Goal: Task Accomplishment & Management: Complete application form

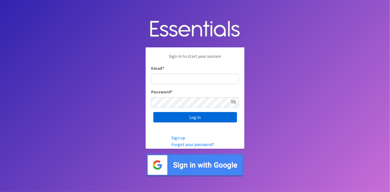
type input "[EMAIL_ADDRESS][DOMAIN_NAME]"
click at [206, 115] on input "Log in" at bounding box center [195, 117] width 84 height 10
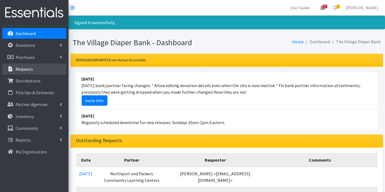
click at [35, 68] on link "Requests" at bounding box center [34, 69] width 64 height 11
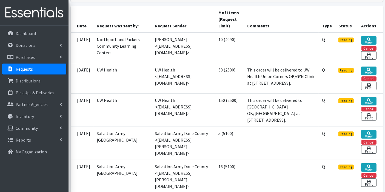
scroll to position [91, 0]
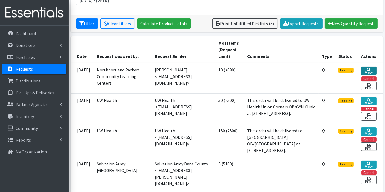
click at [367, 70] on link "View" at bounding box center [368, 71] width 15 height 8
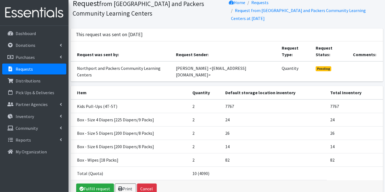
scroll to position [37, 0]
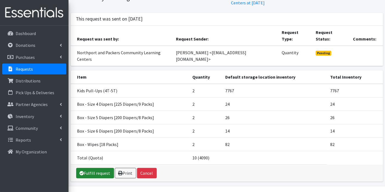
click at [106, 168] on link "Fulfill request" at bounding box center [95, 173] width 38 height 10
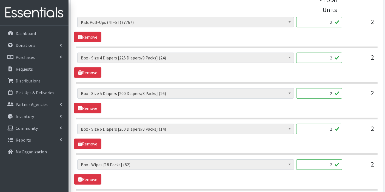
scroll to position [194, 0]
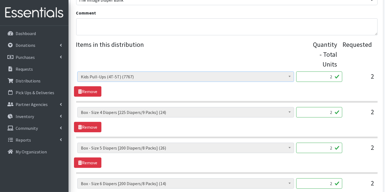
click at [290, 76] on b at bounding box center [290, 76] width 2 height 1
click at [288, 75] on span at bounding box center [289, 76] width 5 height 8
click at [99, 91] on link "Remove" at bounding box center [87, 91] width 27 height 10
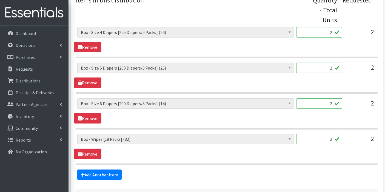
scroll to position [281, 0]
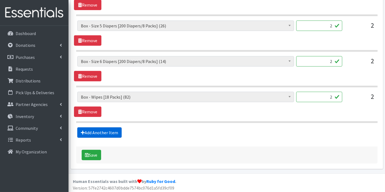
click at [102, 133] on link "Add Another Item" at bounding box center [99, 132] width 44 height 10
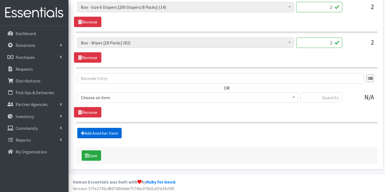
scroll to position [335, 0]
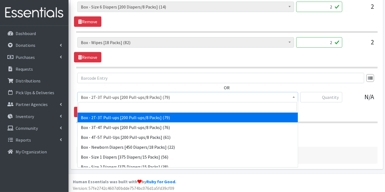
click at [295, 96] on span at bounding box center [293, 96] width 5 height 8
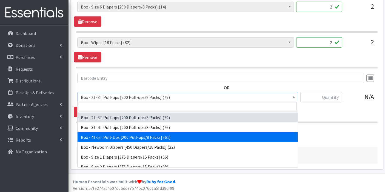
select select "14400"
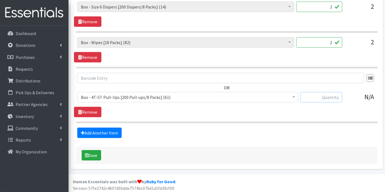
click at [325, 96] on input "text" at bounding box center [321, 97] width 42 height 10
type input "2"
click at [93, 152] on button "Save" at bounding box center [91, 155] width 19 height 10
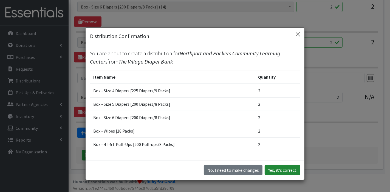
click at [286, 169] on button "Yes, it's correct" at bounding box center [281, 170] width 35 height 10
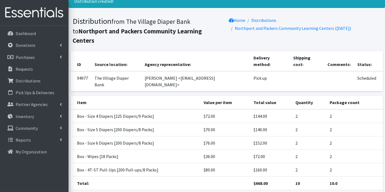
scroll to position [37, 0]
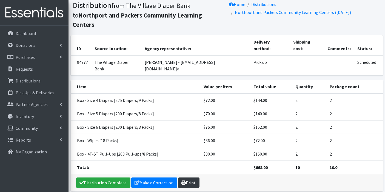
click at [191, 178] on link "Print" at bounding box center [188, 183] width 21 height 10
click at [147, 178] on link "Make a Correction" at bounding box center [154, 183] width 46 height 10
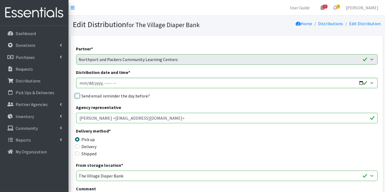
click at [77, 96] on input "Send email reminder the day before?" at bounding box center [77, 96] width 4 height 4
checkbox input "true"
click at [87, 82] on input "Distribution date and time *" at bounding box center [226, 83] width 301 height 10
type input "[DATE]T23:59"
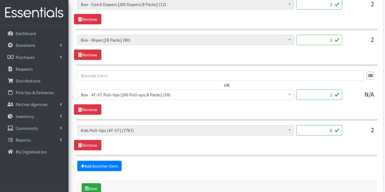
scroll to position [322, 0]
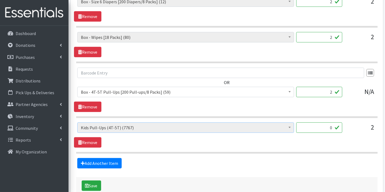
click at [290, 127] on span at bounding box center [289, 127] width 5 height 8
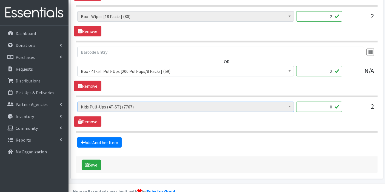
scroll to position [353, 0]
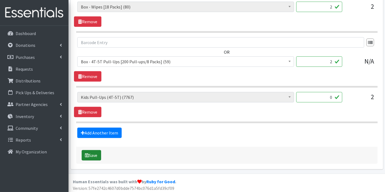
click at [95, 154] on button "Save" at bounding box center [91, 155] width 19 height 10
click at [31, 32] on p "Dashboard" at bounding box center [26, 33] width 20 height 5
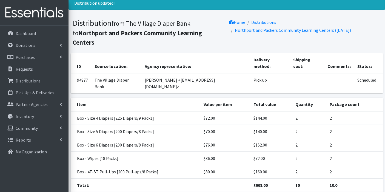
scroll to position [37, 0]
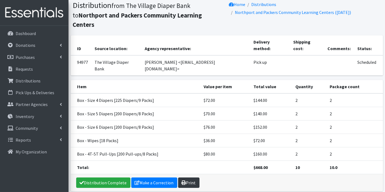
click at [192, 178] on link "Print" at bounding box center [188, 183] width 21 height 10
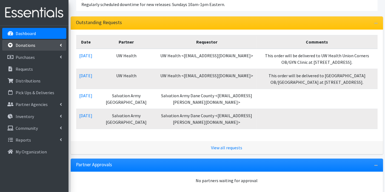
scroll to position [122, 0]
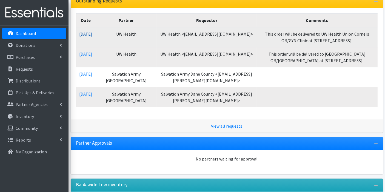
click at [91, 32] on link "08/11/2025" at bounding box center [85, 33] width 13 height 5
click at [91, 32] on link "[DATE]" at bounding box center [85, 33] width 13 height 5
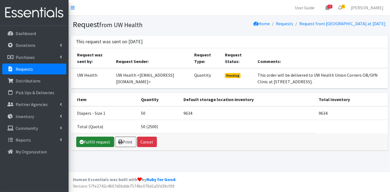
click at [91, 141] on link "Fulfill request" at bounding box center [95, 142] width 38 height 10
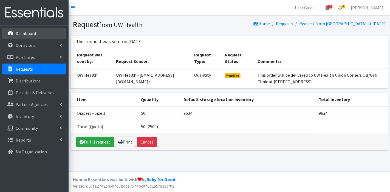
click at [18, 32] on p "Dashboard" at bounding box center [26, 33] width 20 height 5
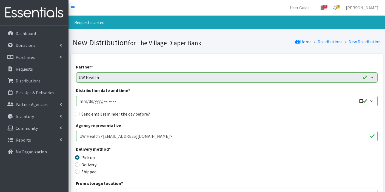
click at [89, 101] on input "Distribution date and time *" at bounding box center [226, 101] width 301 height 10
type input "[DATE]T23:59"
click at [77, 113] on input "Send email reminder the day before?" at bounding box center [77, 114] width 4 height 4
checkbox input "true"
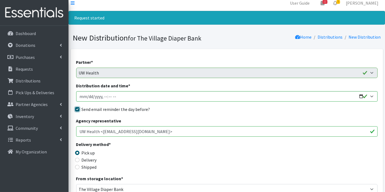
scroll to position [152, 0]
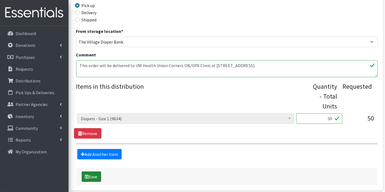
click at [90, 173] on button "Save" at bounding box center [91, 177] width 19 height 10
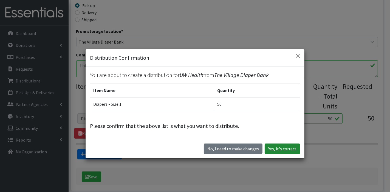
click at [280, 147] on button "Yes, it's correct" at bounding box center [281, 149] width 35 height 10
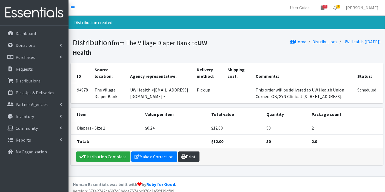
click at [185, 156] on link "Print" at bounding box center [188, 157] width 21 height 10
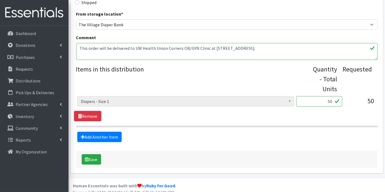
scroll to position [152, 0]
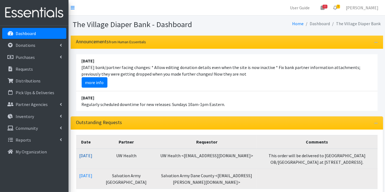
click at [87, 156] on link "[DATE]" at bounding box center [85, 155] width 13 height 5
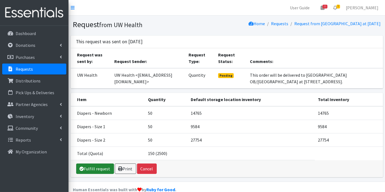
click at [106, 169] on link "Fulfill request" at bounding box center [95, 169] width 38 height 10
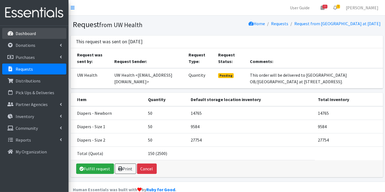
click at [18, 29] on link "Dashboard" at bounding box center [34, 33] width 64 height 11
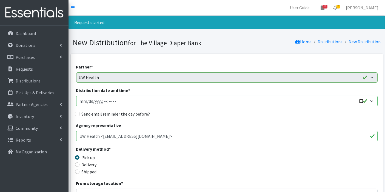
click at [89, 100] on input "Distribution date and time *" at bounding box center [226, 101] width 301 height 10
type input "[DATE]T23:59"
click at [76, 113] on input "Send email reminder the day before?" at bounding box center [77, 114] width 4 height 4
checkbox input "true"
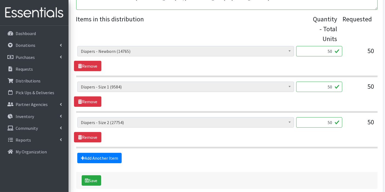
scroll to position [245, 0]
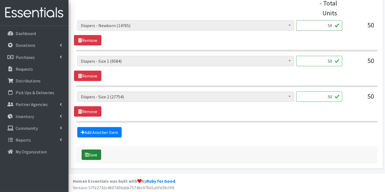
click at [99, 153] on button "Save" at bounding box center [91, 155] width 19 height 10
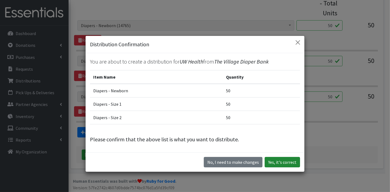
click at [279, 159] on button "Yes, it's correct" at bounding box center [281, 162] width 35 height 10
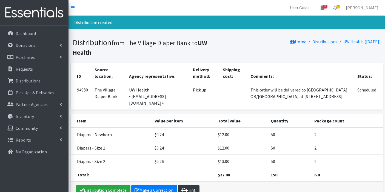
click at [183, 188] on icon at bounding box center [184, 190] width 4 height 4
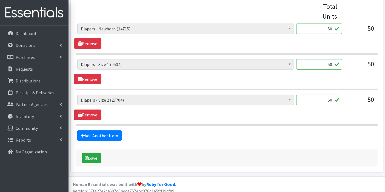
scroll to position [227, 0]
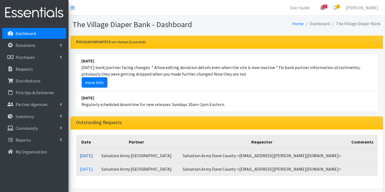
click at [93, 156] on link "[DATE]" at bounding box center [86, 155] width 13 height 5
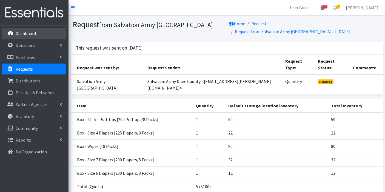
click at [30, 32] on p "Dashboard" at bounding box center [26, 33] width 20 height 5
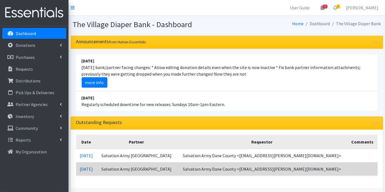
click at [93, 169] on link "[DATE]" at bounding box center [86, 168] width 13 height 5
click at [93, 169] on link "08/11/2025" at bounding box center [86, 168] width 13 height 5
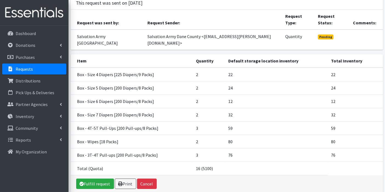
scroll to position [55, 0]
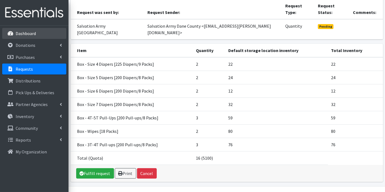
click at [26, 33] on p "Dashboard" at bounding box center [26, 33] width 20 height 5
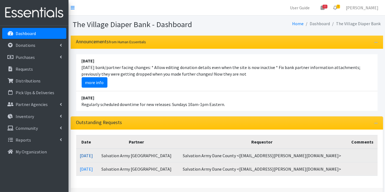
click at [93, 155] on link "[DATE]" at bounding box center [86, 155] width 13 height 5
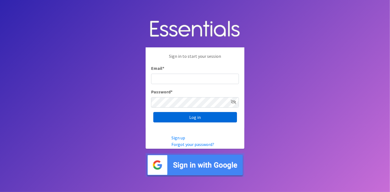
type input "deb@villagediaperbank.org"
click at [212, 118] on input "Log in" at bounding box center [195, 117] width 84 height 10
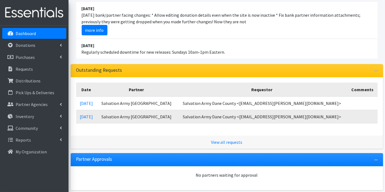
scroll to position [91, 0]
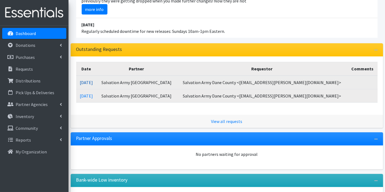
click at [93, 80] on link "[DATE]" at bounding box center [86, 82] width 13 height 5
click at [93, 80] on link "08/11/2025" at bounding box center [86, 82] width 13 height 5
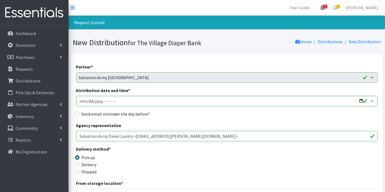
scroll to position [30, 0]
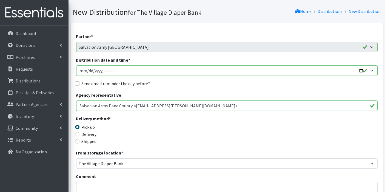
click at [86, 70] on input "Distribution date and time *" at bounding box center [226, 71] width 301 height 10
type input "[DATE]T23:59"
click at [78, 83] on input "Send email reminder the day before?" at bounding box center [77, 83] width 4 height 4
checkbox input "true"
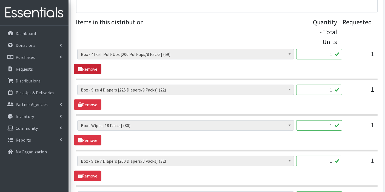
scroll to position [304, 0]
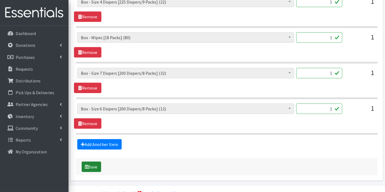
click at [99, 165] on button "Save" at bounding box center [91, 167] width 19 height 10
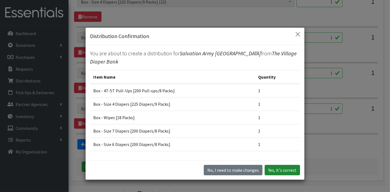
click at [274, 169] on button "Yes, it's correct" at bounding box center [281, 170] width 35 height 10
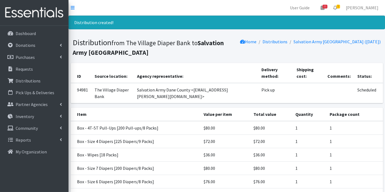
scroll to position [50, 0]
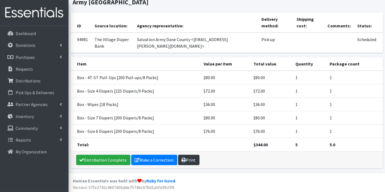
click at [188, 159] on link "Print" at bounding box center [188, 160] width 21 height 10
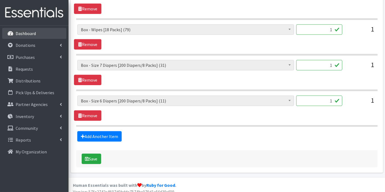
scroll to position [298, 0]
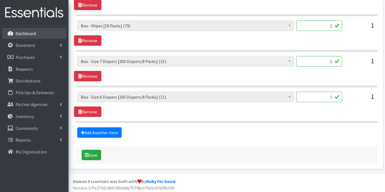
click at [28, 31] on p "Dashboard" at bounding box center [26, 33] width 20 height 5
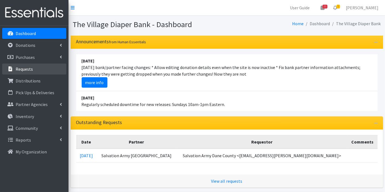
click at [30, 68] on p "Requests" at bounding box center [24, 68] width 17 height 5
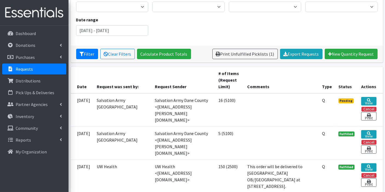
scroll to position [61, 0]
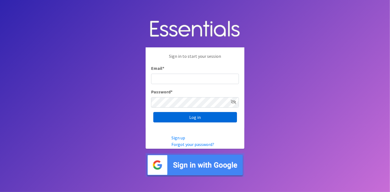
type input "deb@villagediaperbank.org"
click at [206, 118] on input "Log in" at bounding box center [195, 117] width 84 height 10
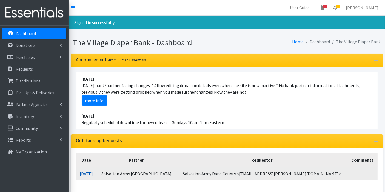
click at [92, 171] on link "[DATE]" at bounding box center [86, 173] width 13 height 5
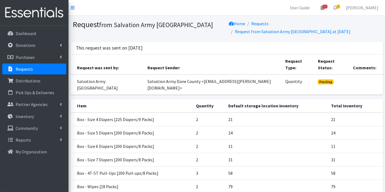
click at [33, 67] on link "Requests" at bounding box center [34, 69] width 64 height 11
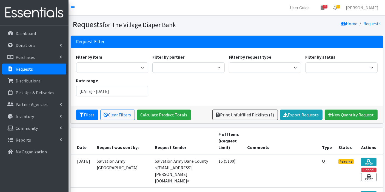
scroll to position [91, 0]
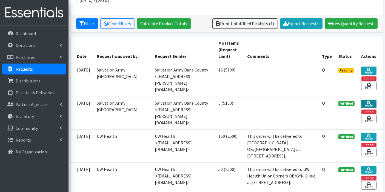
click at [364, 100] on link "View" at bounding box center [368, 104] width 15 height 8
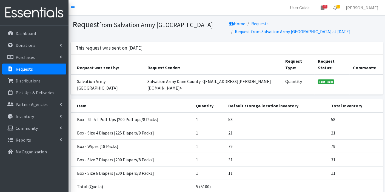
scroll to position [29, 0]
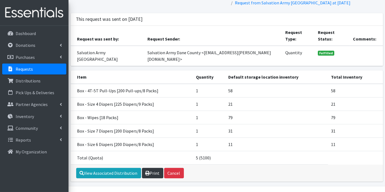
click at [153, 168] on link "Print" at bounding box center [152, 173] width 21 height 10
click at [27, 70] on p "Requests" at bounding box center [24, 68] width 17 height 5
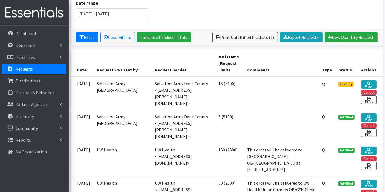
scroll to position [91, 0]
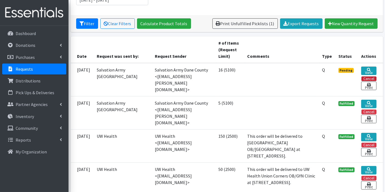
click at [369, 78] on button "Cancel" at bounding box center [368, 78] width 15 height 5
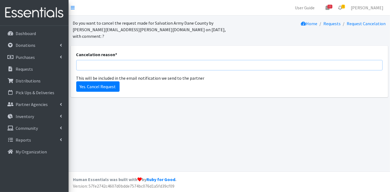
click at [100, 61] on input "Cancelation reason *" at bounding box center [229, 65] width 306 height 10
type input "cancelled per partner"
click at [99, 81] on input "Yes. Cancel Request" at bounding box center [97, 86] width 43 height 10
